Goal: Find specific page/section: Find specific page/section

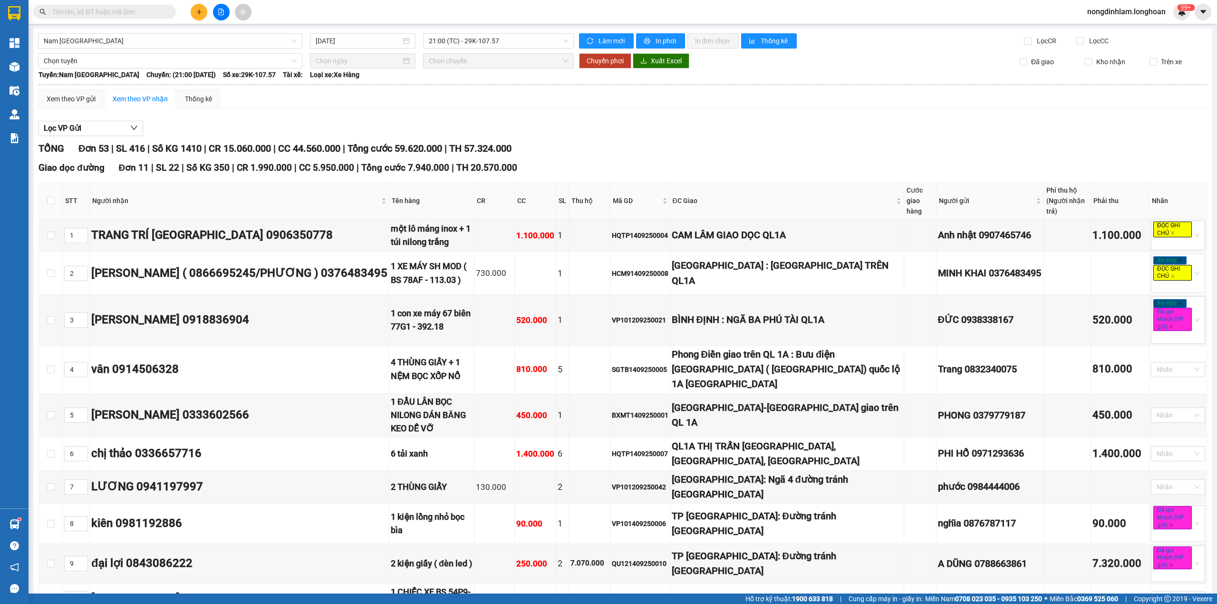
scroll to position [1501, 0]
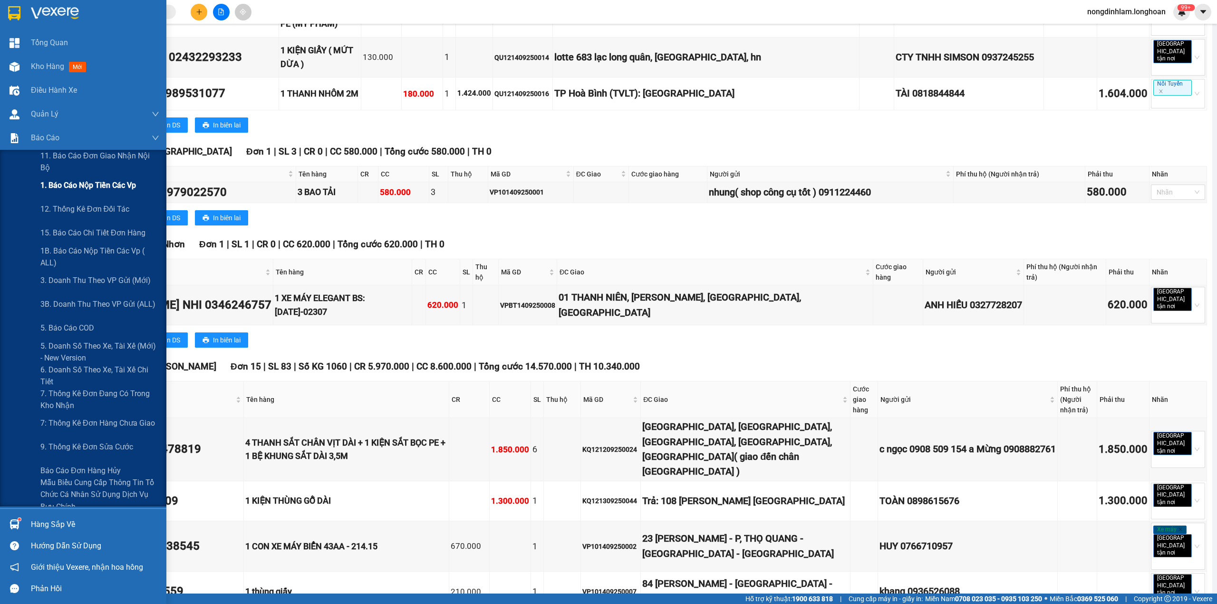
click at [111, 185] on span "1. Báo cáo nộp tiền các vp" at bounding box center [88, 185] width 96 height 12
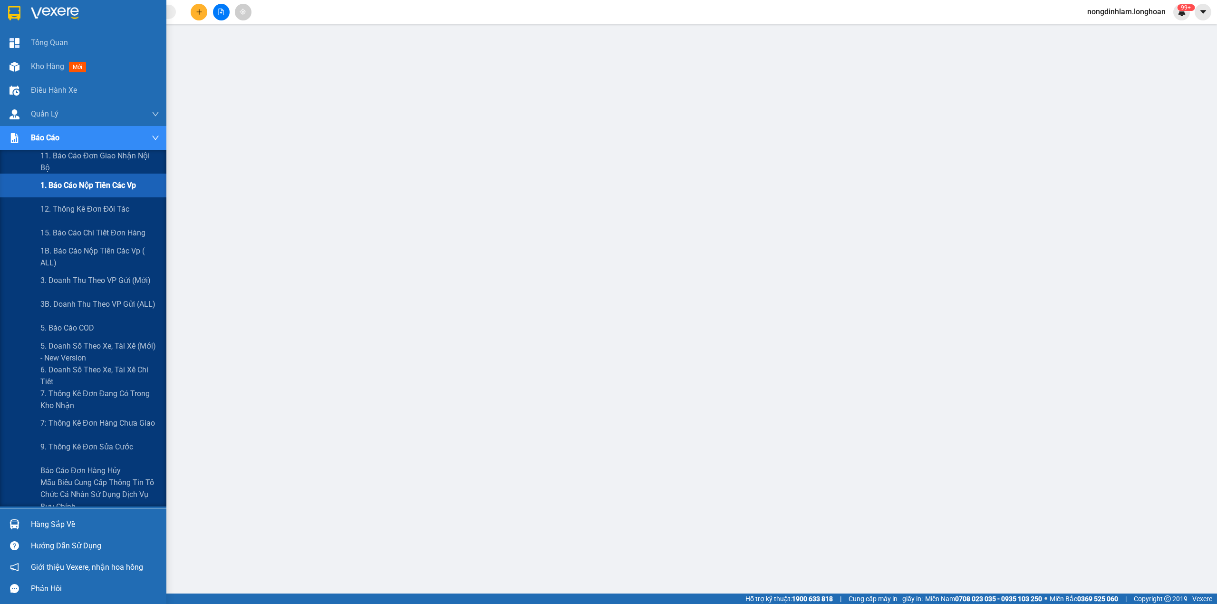
click at [101, 187] on span "1. Báo cáo nộp tiền các vp" at bounding box center [88, 185] width 96 height 12
